Goal: Information Seeking & Learning: Learn about a topic

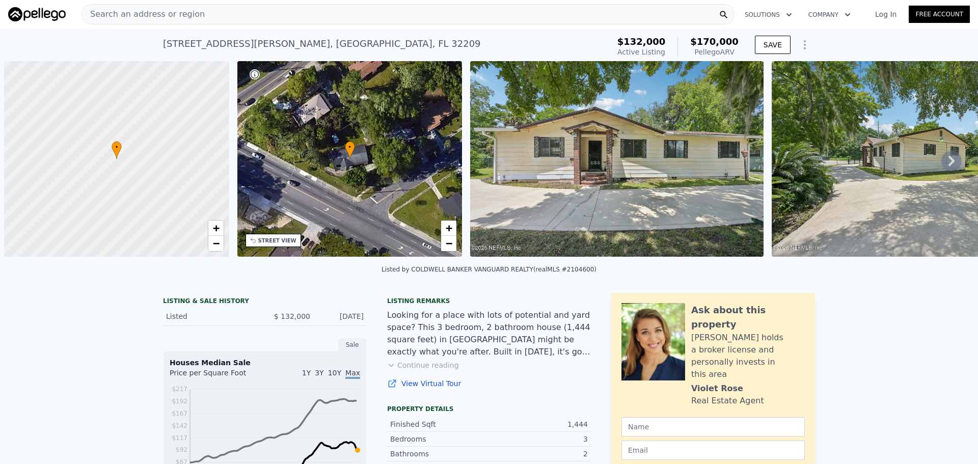
scroll to position [0, 4]
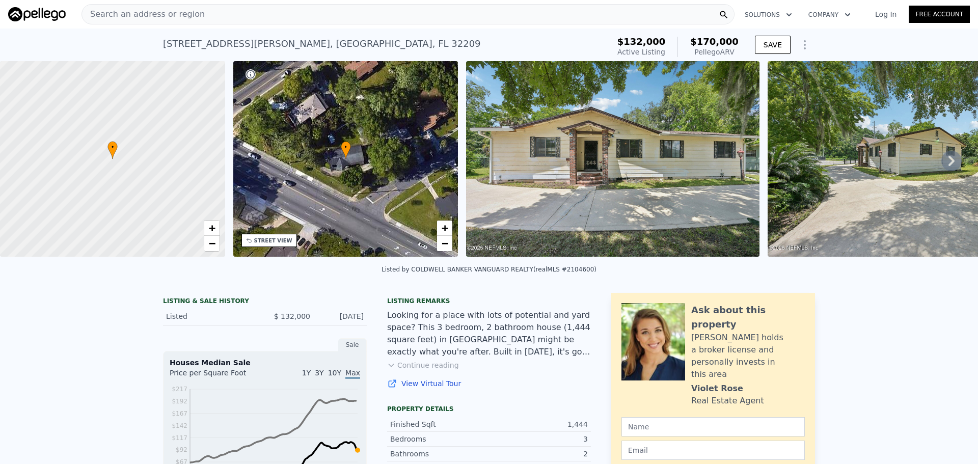
click at [198, 14] on div "Search an address or region" at bounding box center [407, 14] width 653 height 20
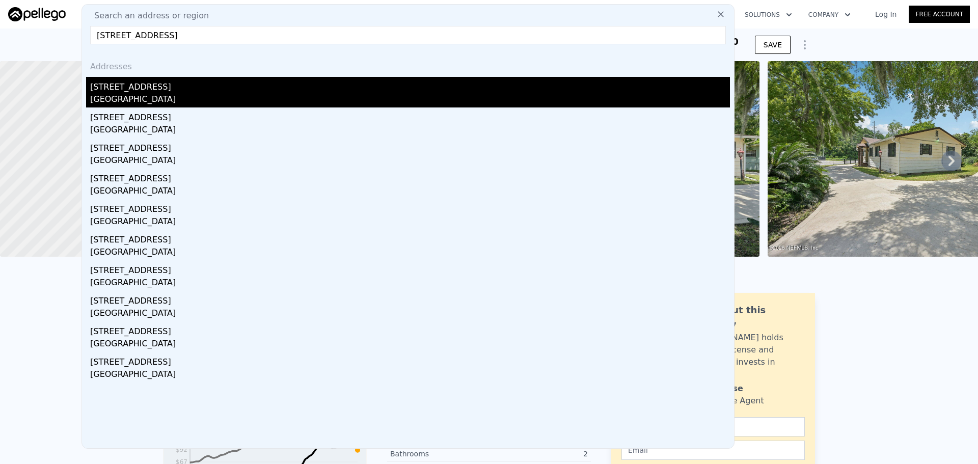
type input "[STREET_ADDRESS]"
click at [125, 93] on div "[STREET_ADDRESS]" at bounding box center [410, 85] width 640 height 16
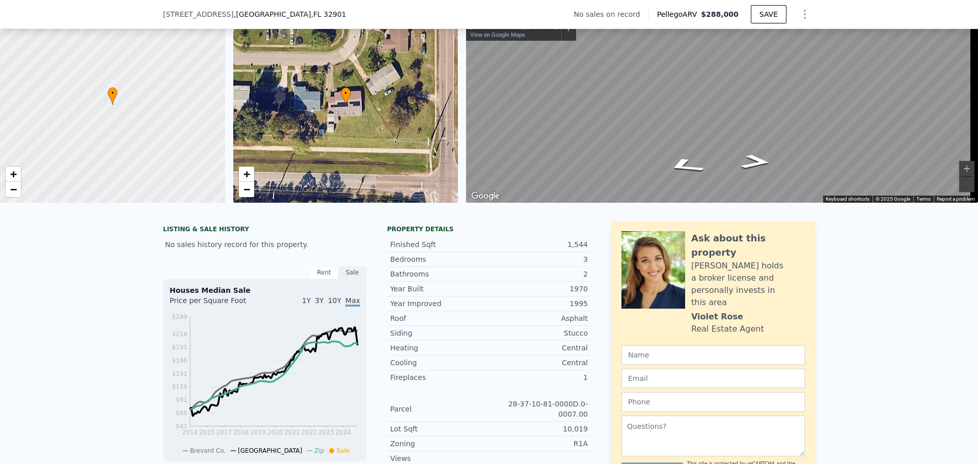
scroll to position [47, 0]
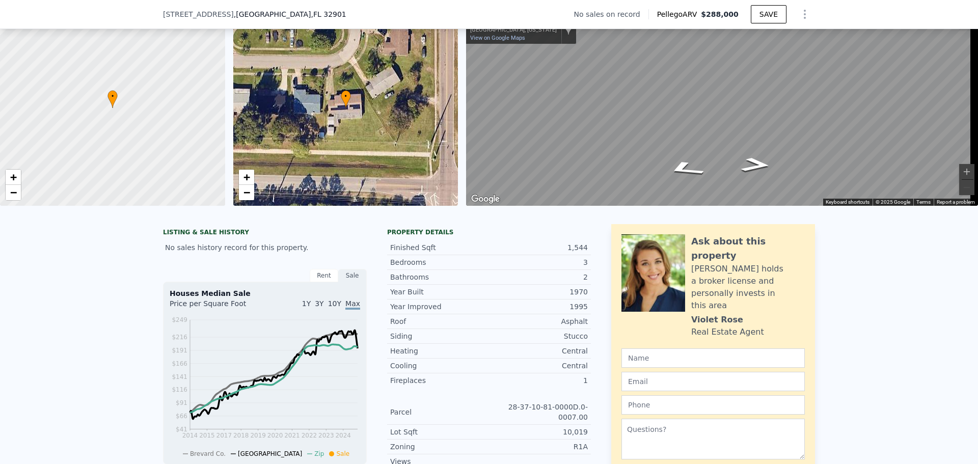
click at [86, 272] on div "LISTING & SALE HISTORY No sales history record for this property. Rent Sale Ren…" at bounding box center [489, 446] width 978 height 460
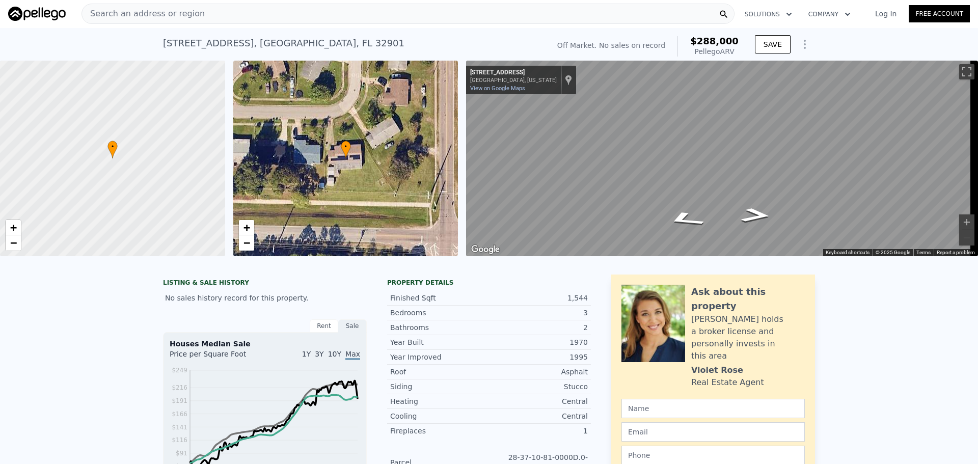
scroll to position [0, 0]
click at [132, 17] on span "Search an address or region" at bounding box center [143, 14] width 123 height 12
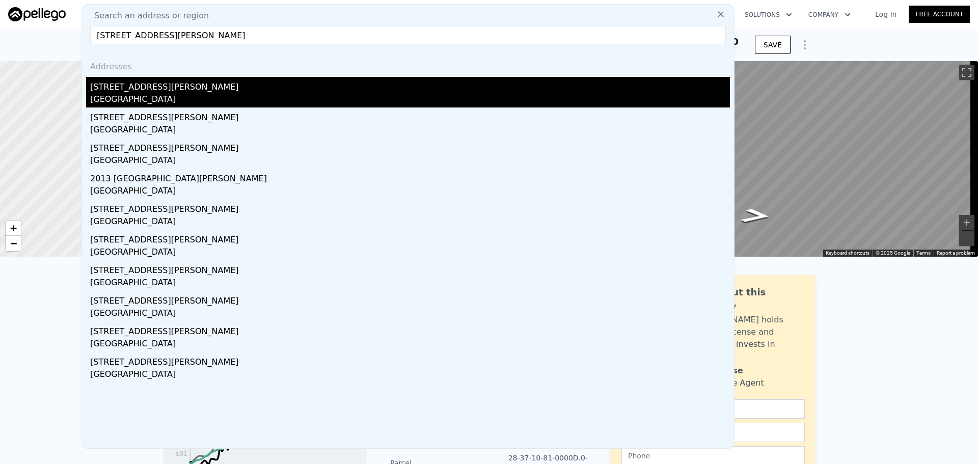
type input "[STREET_ADDRESS][PERSON_NAME]"
click at [140, 88] on div "[STREET_ADDRESS][PERSON_NAME]" at bounding box center [410, 85] width 640 height 16
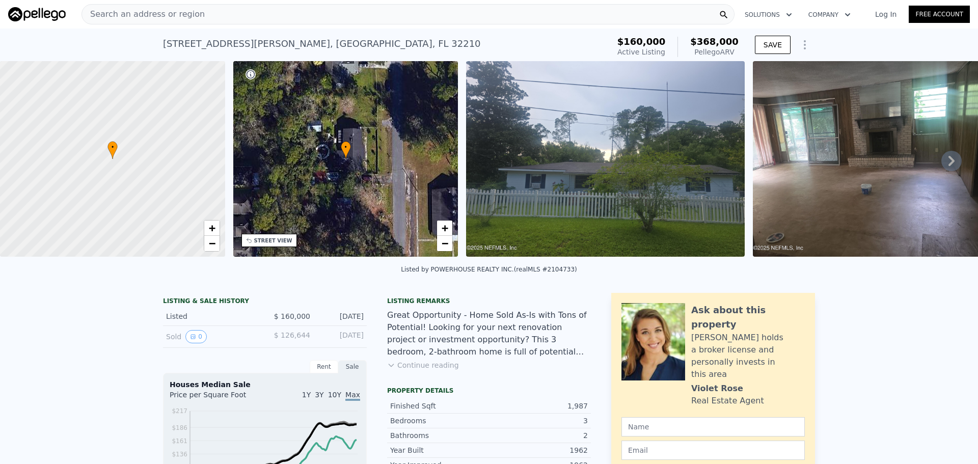
click at [211, 13] on div "Search an address or region" at bounding box center [407, 14] width 653 height 20
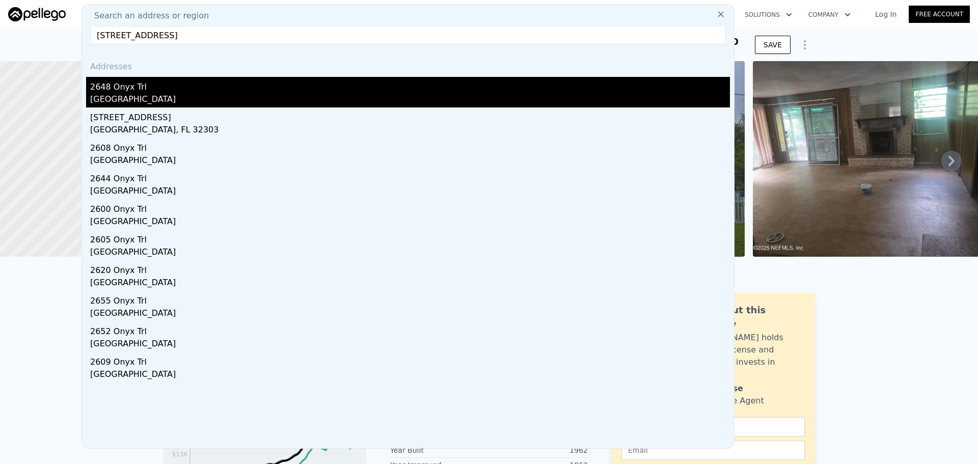
type input "[STREET_ADDRESS]"
click at [130, 93] on div "[GEOGRAPHIC_DATA]" at bounding box center [410, 100] width 640 height 14
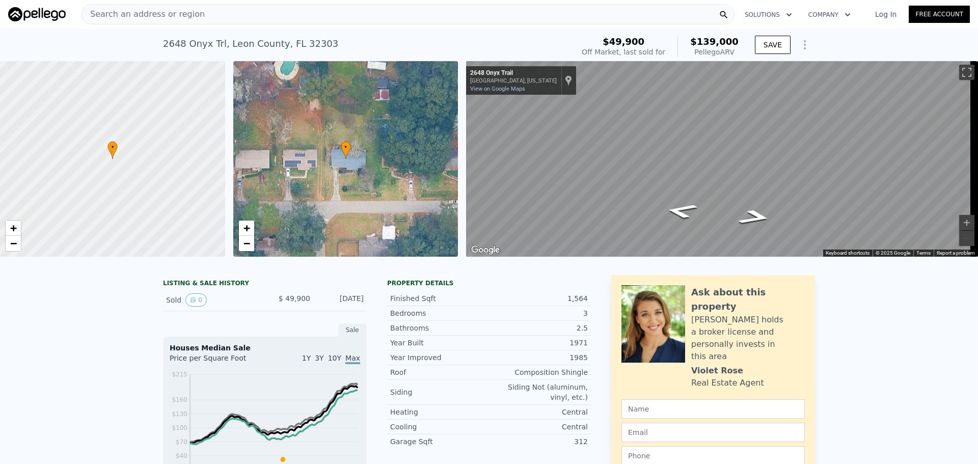
click at [187, 12] on span "Search an address or region" at bounding box center [143, 14] width 123 height 12
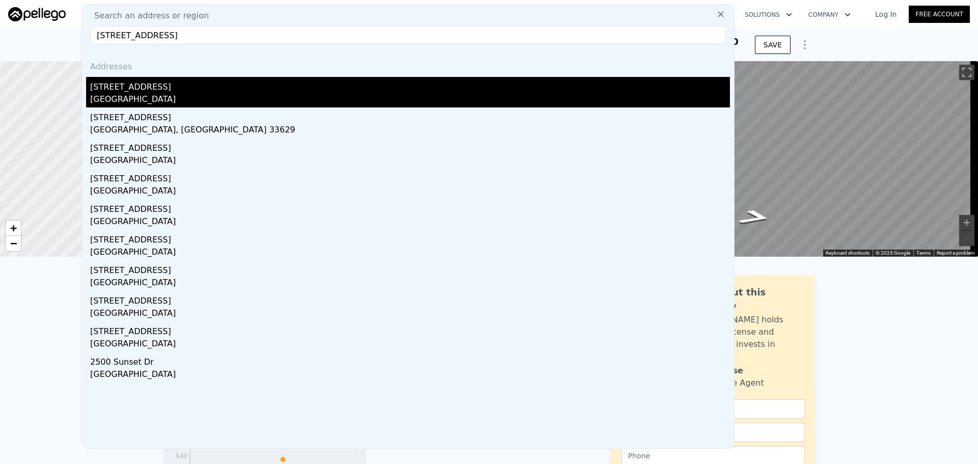
type input "[STREET_ADDRESS]"
click at [123, 89] on div "[STREET_ADDRESS]" at bounding box center [410, 85] width 640 height 16
